Goal: Find specific page/section: Find specific page/section

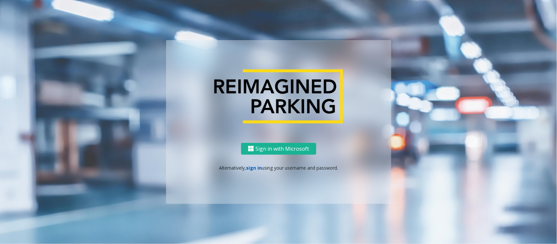
click at [251, 168] on link "sign in" at bounding box center [254, 168] width 16 height 6
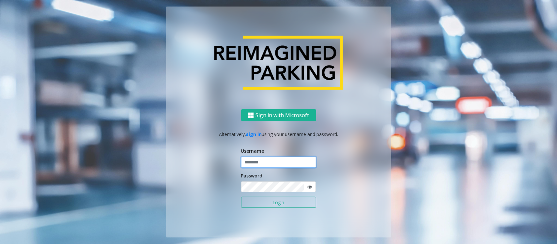
type input "******"
click at [258, 203] on button "Login" at bounding box center [278, 202] width 75 height 11
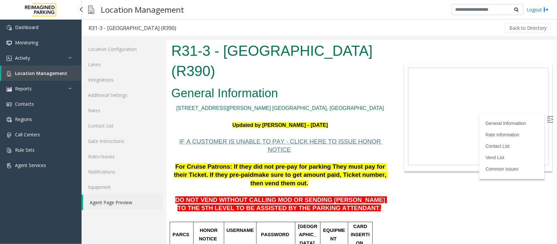
click at [41, 73] on span "Location Management" at bounding box center [41, 73] width 52 height 6
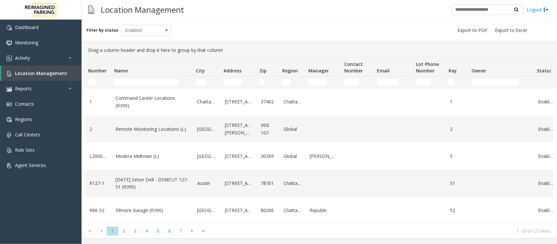
click at [134, 72] on th "Name" at bounding box center [153, 67] width 82 height 20
click at [135, 83] on input "Name Filter" at bounding box center [146, 82] width 64 height 7
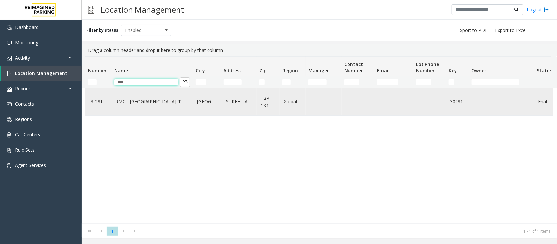
type input "***"
click at [166, 106] on td "RMC - Mount Royal Village (I)" at bounding box center [153, 101] width 82 height 27
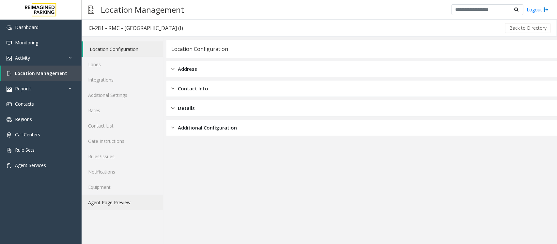
click at [126, 203] on link "Agent Page Preview" at bounding box center [122, 202] width 81 height 15
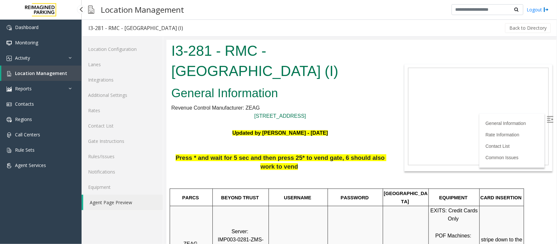
click at [34, 73] on span "Location Management" at bounding box center [41, 73] width 52 height 6
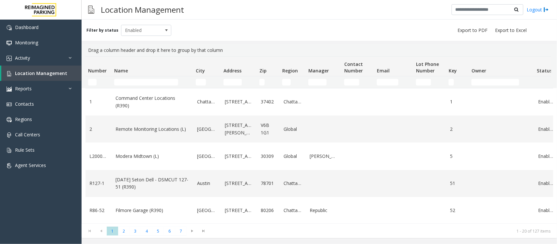
click at [157, 85] on td "Name Filter" at bounding box center [153, 82] width 82 height 12
click at [157, 84] on input "Name Filter" at bounding box center [146, 82] width 64 height 7
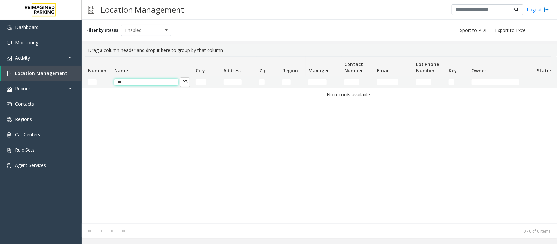
type input "*"
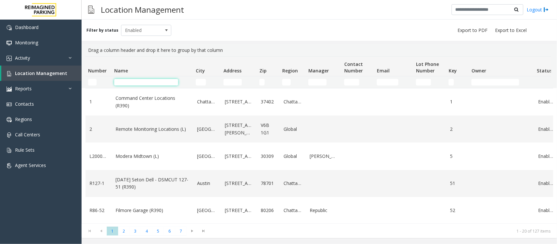
click at [155, 83] on input "Name Filter" at bounding box center [146, 82] width 64 height 7
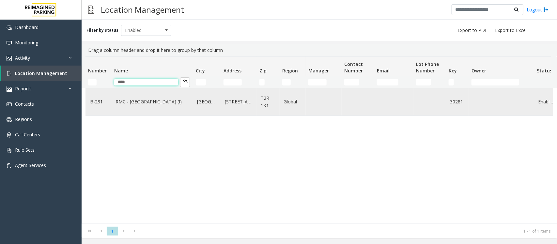
type input "****"
click at [172, 105] on link "RMC - Mount Royal Village (I)" at bounding box center [152, 101] width 74 height 7
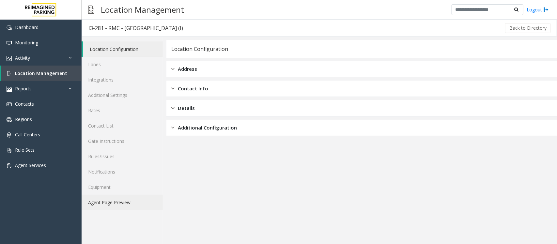
click at [119, 201] on link "Agent Page Preview" at bounding box center [122, 202] width 81 height 15
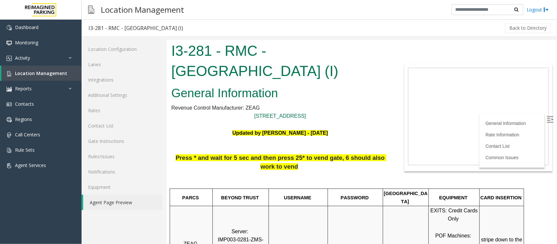
click at [275, 63] on h1 "I3-281 - RMC - Mount Royal Village (I)" at bounding box center [280, 60] width 218 height 40
copy h1 "Mount Royal Village (I)"
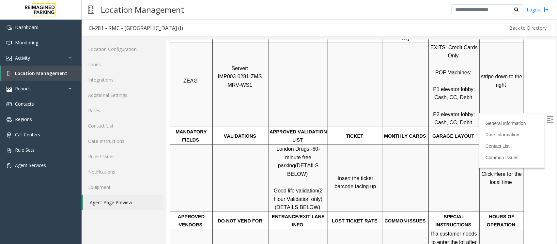
click at [286, 188] on span "Good life validation" at bounding box center [295, 191] width 44 height 6
drag, startPoint x: 274, startPoint y: 173, endPoint x: 316, endPoint y: 174, distance: 42.4
click at [316, 174] on p "London Drugs - 60-minute free parking (DETAILS BELOW) Good life validation (2 H…" at bounding box center [298, 178] width 58 height 67
click at [546, 122] on img at bounding box center [549, 119] width 7 height 7
click at [429, 154] on div at bounding box center [428, 178] width 2 height 68
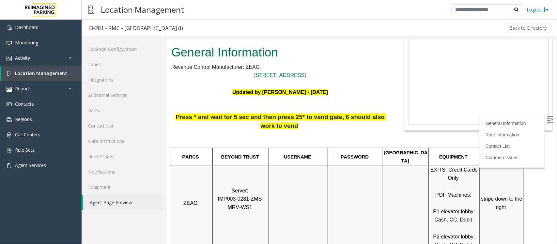
scroll to position [0, 0]
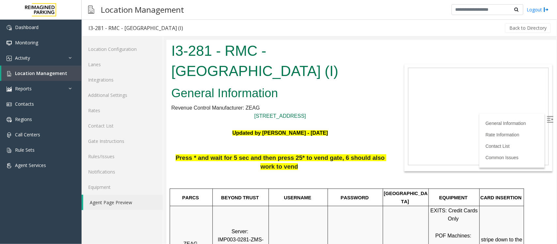
drag, startPoint x: 269, startPoint y: 49, endPoint x: 274, endPoint y: 63, distance: 14.1
click at [274, 63] on h1 "I3-281 - RMC - Mount Royal Village (I)" at bounding box center [280, 60] width 218 height 40
copy h1 "Mount Royal Village (I)"
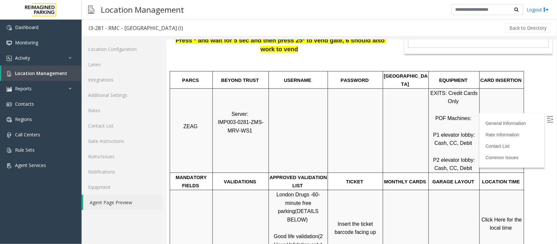
scroll to position [122, 0]
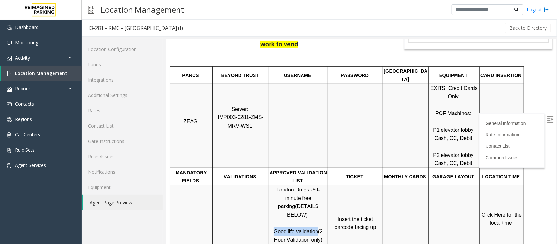
drag, startPoint x: 274, startPoint y: 215, endPoint x: 315, endPoint y: 216, distance: 40.5
click at [315, 228] on span "Good life validation" at bounding box center [295, 231] width 44 height 6
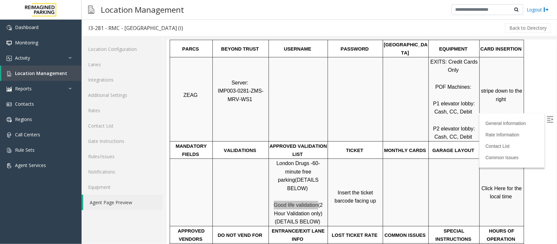
scroll to position [204, 0]
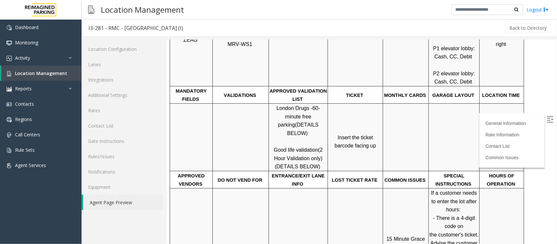
click at [499, 133] on span "Click Here for the local time" at bounding box center [502, 137] width 42 height 14
click at [418, 129] on p at bounding box center [405, 137] width 45 height 17
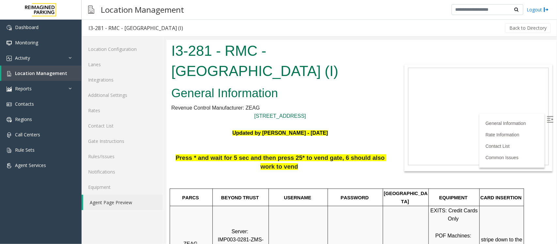
drag, startPoint x: 269, startPoint y: 52, endPoint x: 289, endPoint y: 71, distance: 27.7
click at [289, 71] on h1 "I3-281 - RMC - Mount Royal Village (I)" at bounding box center [280, 60] width 218 height 40
copy h1 "Mount Royal Village (I)"
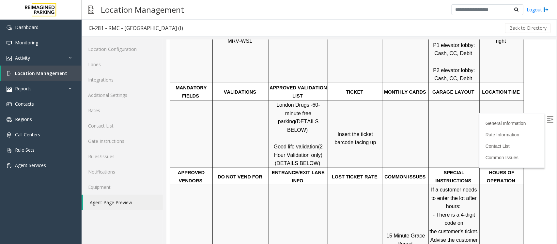
scroll to position [204, 0]
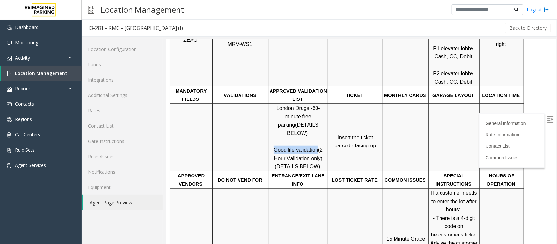
drag, startPoint x: 274, startPoint y: 134, endPoint x: 315, endPoint y: 136, distance: 40.8
click at [315, 147] on span "Good life validation" at bounding box center [295, 150] width 44 height 6
copy span "Good life validation"
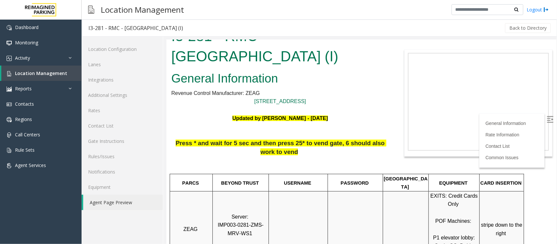
scroll to position [0, 0]
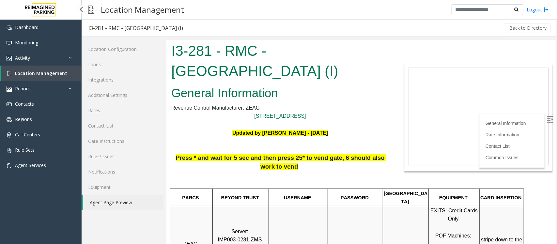
click at [32, 76] on link "Location Management" at bounding box center [41, 73] width 80 height 15
